Goal: Information Seeking & Learning: Check status

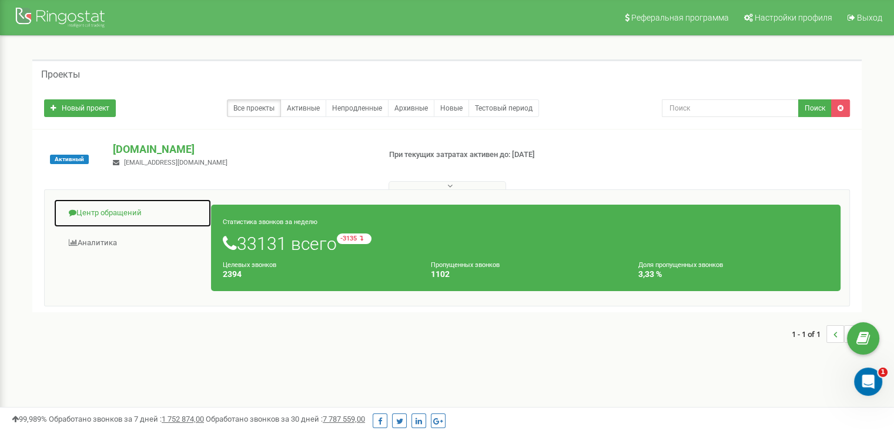
drag, startPoint x: 140, startPoint y: 220, endPoint x: 146, endPoint y: 218, distance: 6.3
click at [140, 219] on link "Центр обращений" at bounding box center [133, 213] width 158 height 29
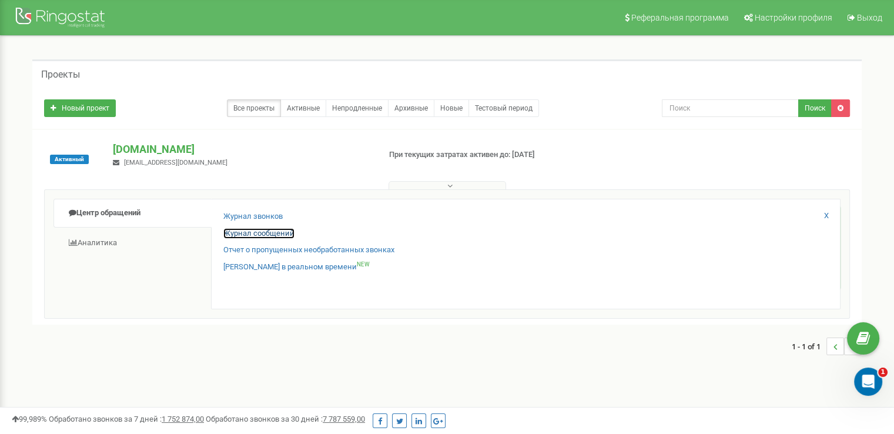
click at [240, 228] on link "Журнал сообщений" at bounding box center [258, 233] width 71 height 11
click at [239, 220] on link "Журнал звонков" at bounding box center [252, 216] width 59 height 11
click at [270, 208] on div "Журнал звонков Журнал сообщений Отчет о пропущенных необработанных звонках Звон…" at bounding box center [526, 254] width 630 height 111
click at [270, 211] on link "Журнал звонков" at bounding box center [252, 216] width 59 height 11
click at [266, 213] on link "Журнал звонков" at bounding box center [252, 216] width 59 height 11
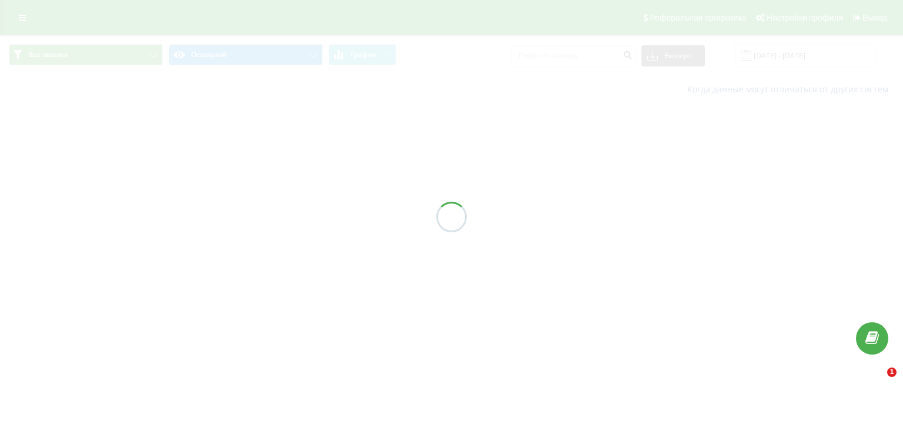
drag, startPoint x: 0, startPoint y: 0, endPoint x: 348, endPoint y: 148, distance: 378.1
click at [293, 172] on div at bounding box center [451, 217] width 903 height 434
click at [818, 54] on div at bounding box center [451, 217] width 903 height 434
click at [818, 54] on input "21.07.2025 - 21.08.2025" at bounding box center [805, 55] width 142 height 23
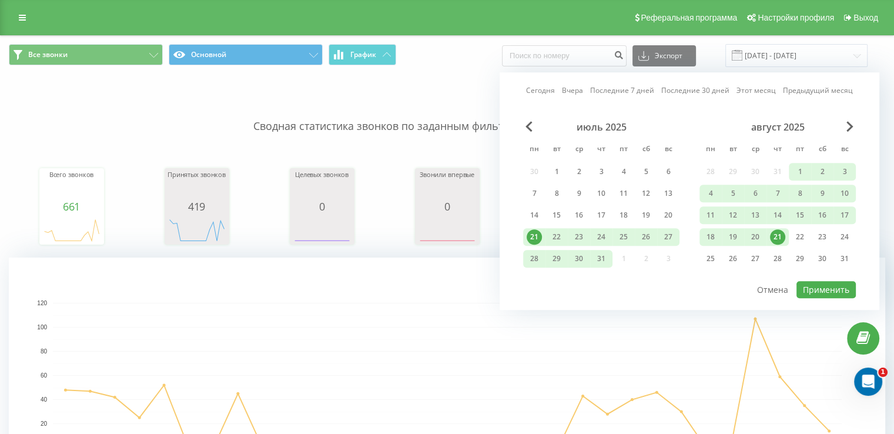
click at [777, 236] on div "21" at bounding box center [777, 236] width 15 height 15
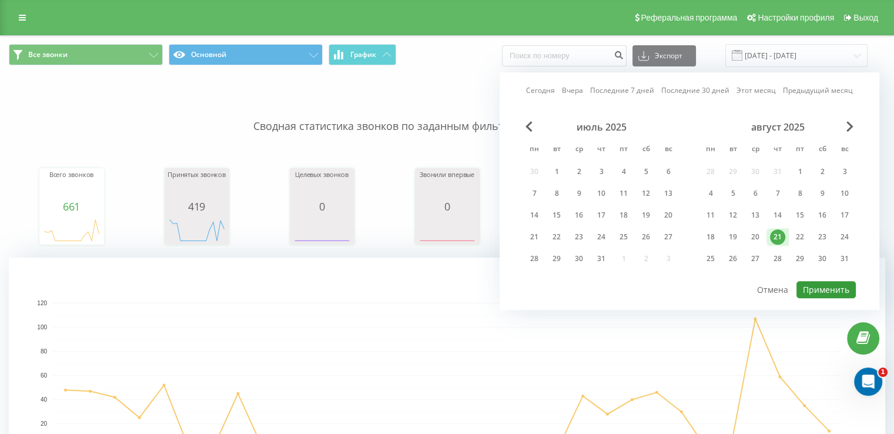
click at [837, 292] on button "Применить" at bounding box center [826, 289] width 59 height 17
type input "21.08.2025 - 21.08.2025"
